Goal: Find specific page/section: Find specific page/section

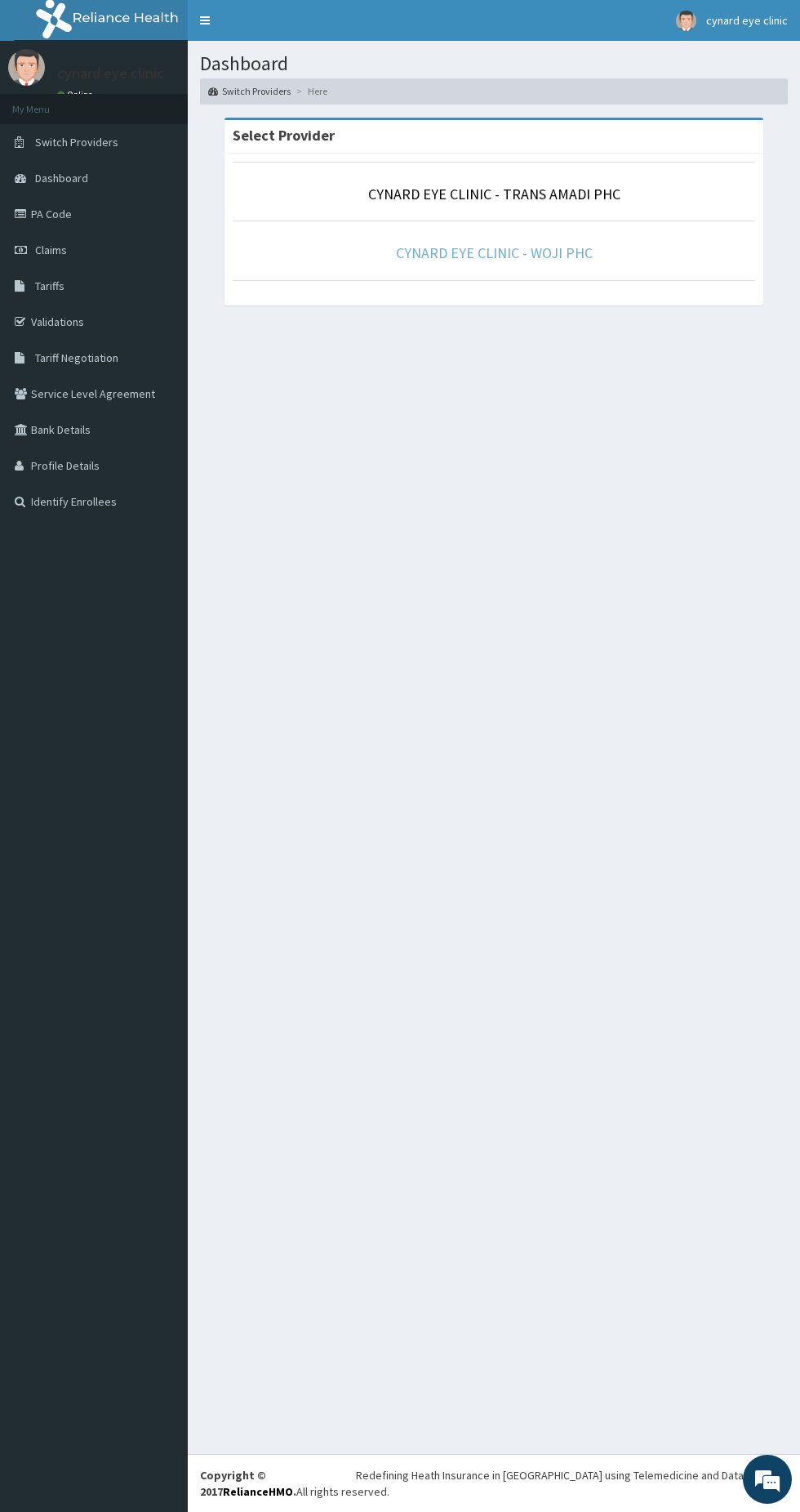
click at [570, 257] on link "CYNARD EYE CLINIC - WOJI PHC" at bounding box center [494, 252] width 197 height 19
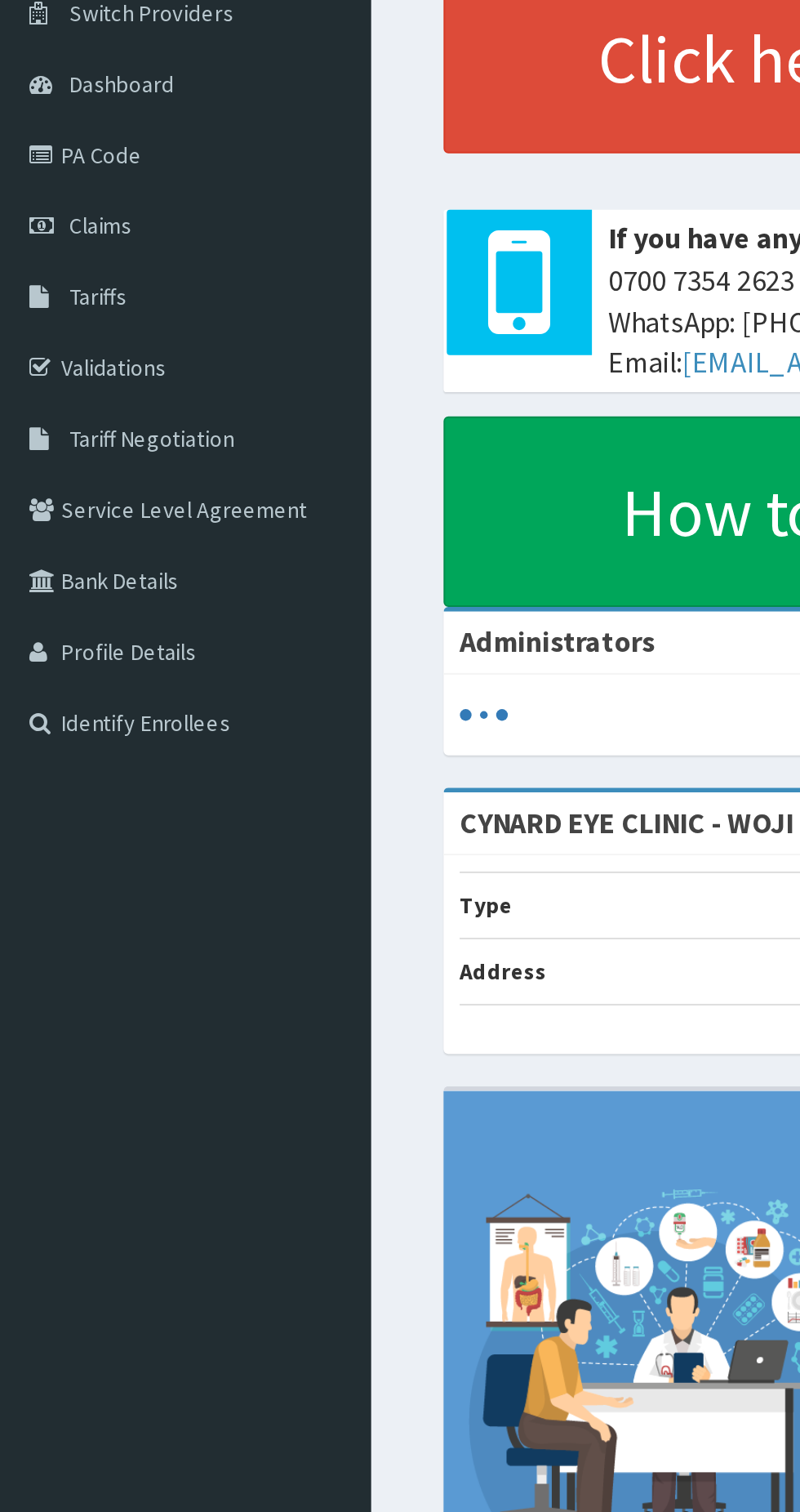
click at [56, 215] on link "PA Code" at bounding box center [94, 213] width 188 height 36
click at [71, 210] on link "PA Code" at bounding box center [94, 213] width 188 height 36
